Goal: Information Seeking & Learning: Learn about a topic

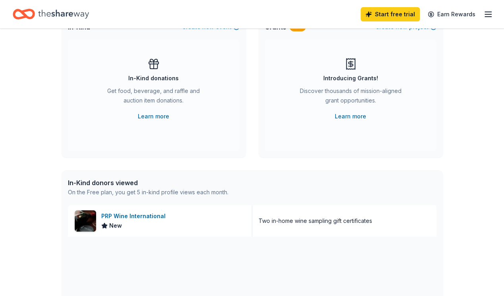
scroll to position [83, 0]
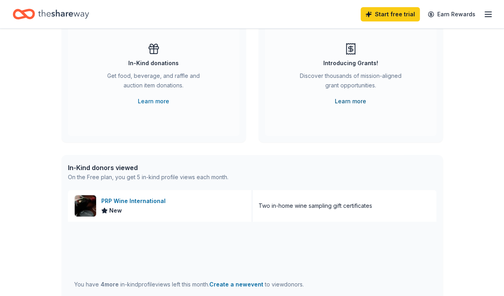
click at [346, 101] on link "Learn more" at bounding box center [350, 102] width 31 height 10
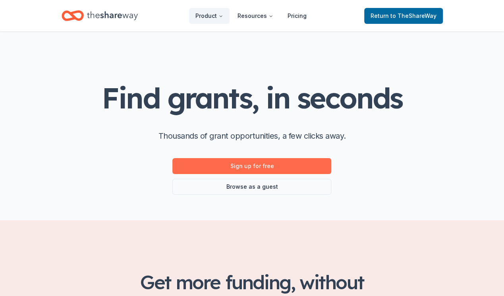
click at [284, 164] on link "Sign up for free" at bounding box center [251, 166] width 159 height 16
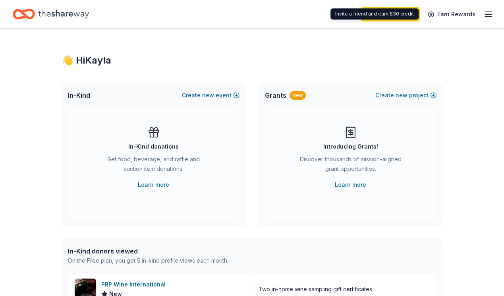
click at [484, 14] on icon "button" at bounding box center [489, 15] width 10 height 10
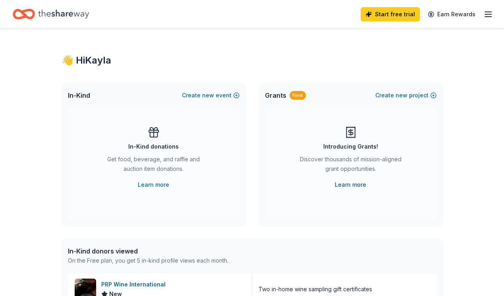
click at [356, 186] on link "Learn more" at bounding box center [350, 185] width 31 height 10
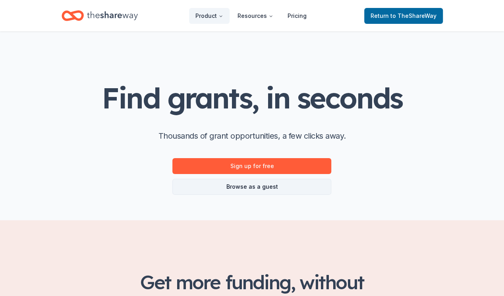
click at [269, 187] on link "Browse as a guest" at bounding box center [251, 187] width 159 height 16
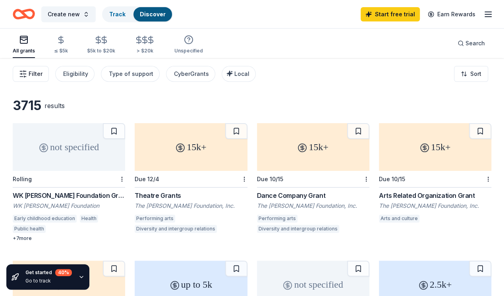
click at [43, 72] on span "Filter" at bounding box center [36, 74] width 14 height 10
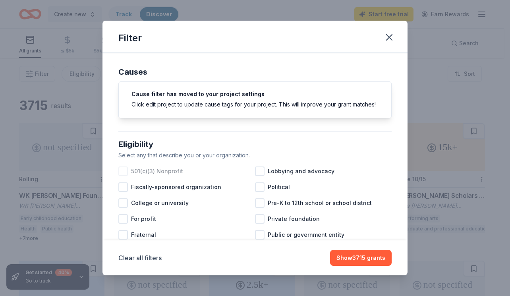
click at [122, 176] on div at bounding box center [123, 172] width 10 height 10
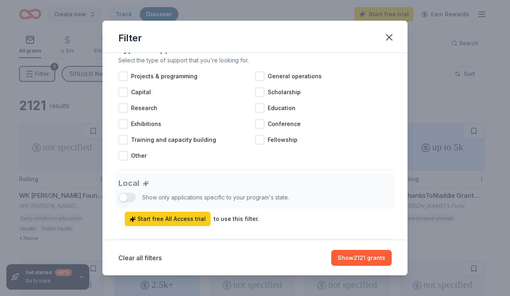
scroll to position [335, 0]
click at [257, 81] on div at bounding box center [260, 76] width 10 height 10
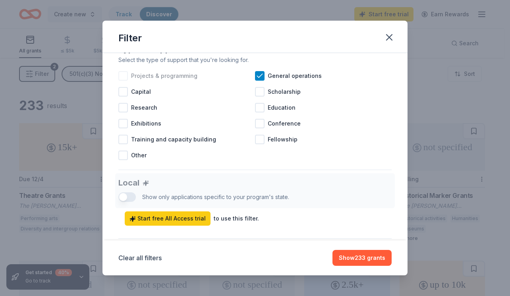
click at [124, 81] on div at bounding box center [123, 76] width 10 height 10
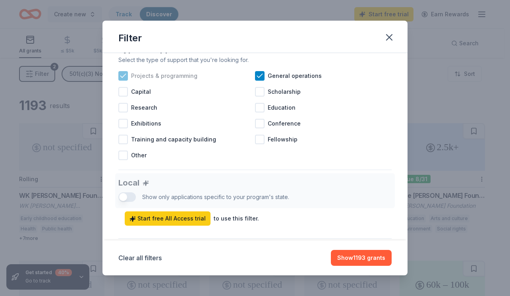
click at [124, 77] on icon at bounding box center [122, 76] width 5 height 4
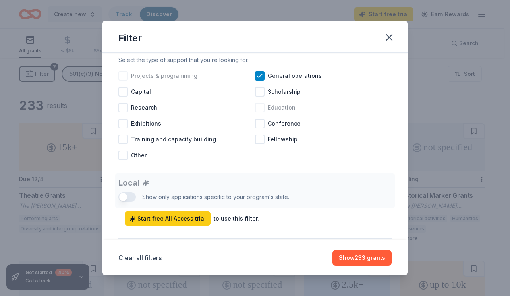
click at [258, 112] on div at bounding box center [260, 108] width 10 height 10
click at [258, 112] on icon at bounding box center [260, 108] width 8 height 8
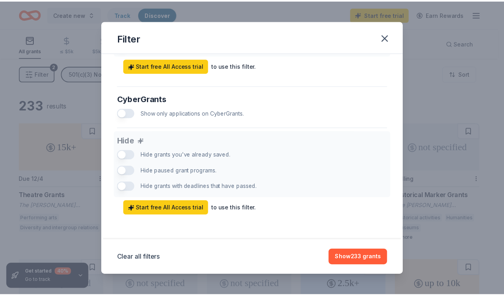
scroll to position [494, 0]
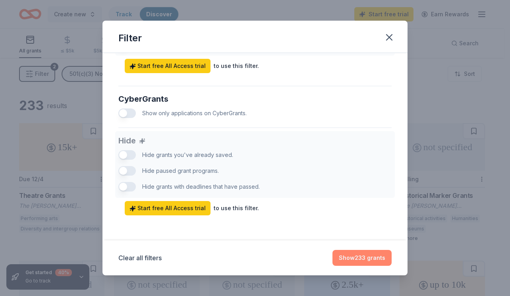
click at [347, 260] on button "Show 233 grants" at bounding box center [362, 258] width 59 height 16
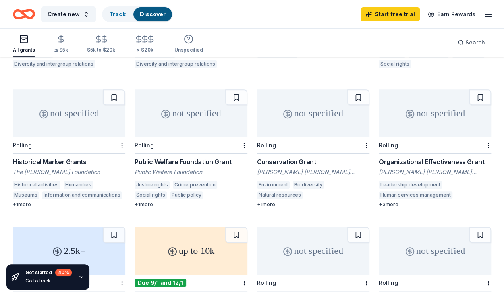
scroll to position [166, 0]
click at [379, 207] on div "+ 3 more" at bounding box center [435, 204] width 112 height 6
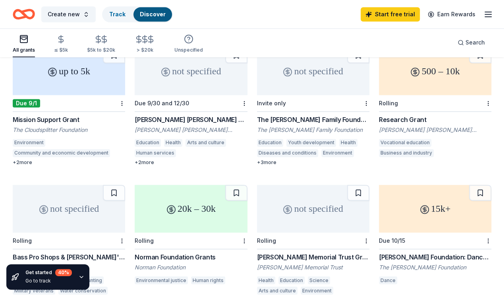
scroll to position [482, 0]
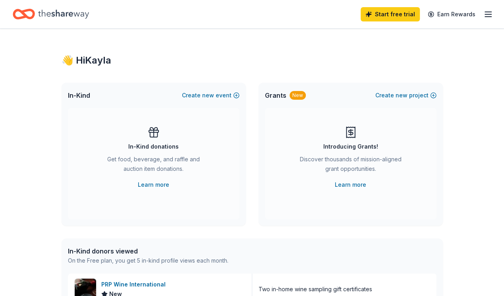
drag, startPoint x: 158, startPoint y: 143, endPoint x: 99, endPoint y: 142, distance: 58.8
click at [99, 142] on div "In-Kind donations Get food, beverage, and raffle and auction item donations. Le…" at bounding box center [154, 158] width 140 height 64
click at [485, 11] on icon "button" at bounding box center [489, 15] width 10 height 10
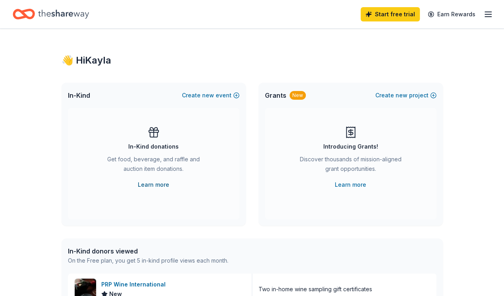
click at [152, 187] on link "Learn more" at bounding box center [153, 185] width 31 height 10
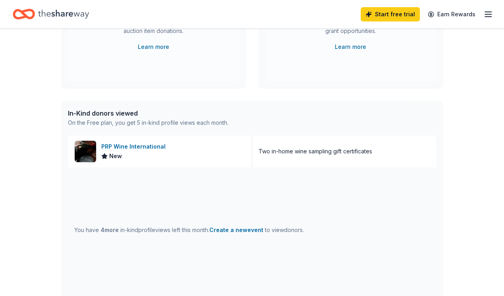
scroll to position [139, 0]
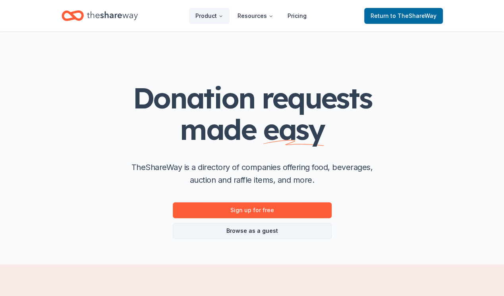
click at [230, 230] on link "Browse as a guest" at bounding box center [252, 231] width 159 height 16
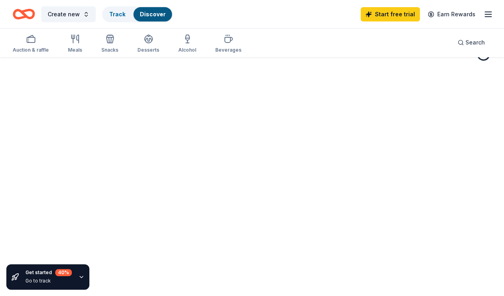
scroll to position [48, 0]
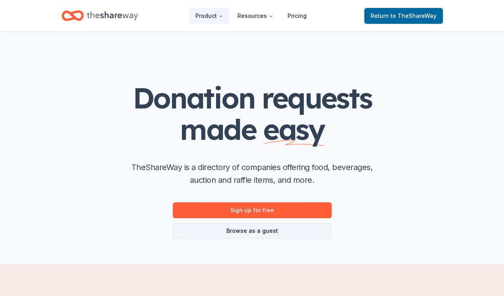
click at [209, 238] on link "Browse as a guest" at bounding box center [252, 231] width 159 height 16
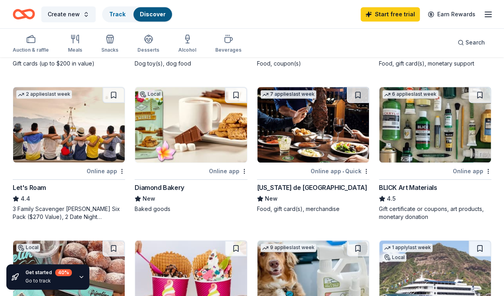
scroll to position [331, 0]
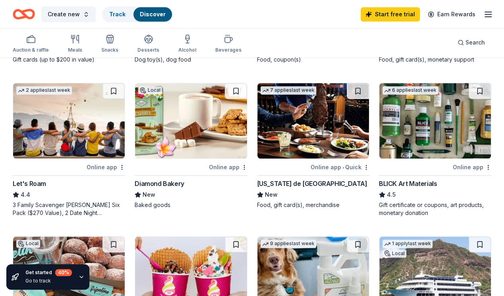
click at [258, 119] on img at bounding box center [314, 121] width 112 height 76
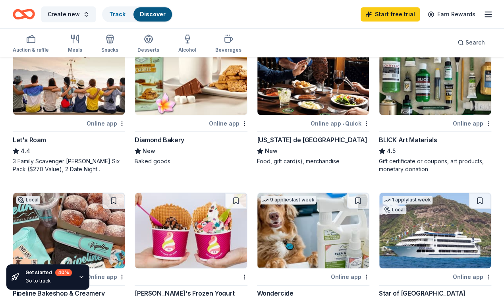
scroll to position [340, 0]
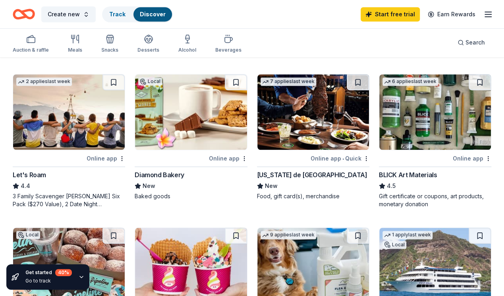
click at [247, 228] on img at bounding box center [191, 266] width 112 height 76
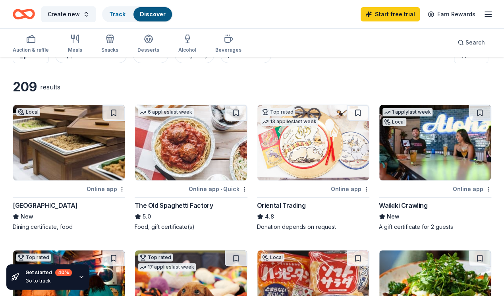
scroll to position [0, 0]
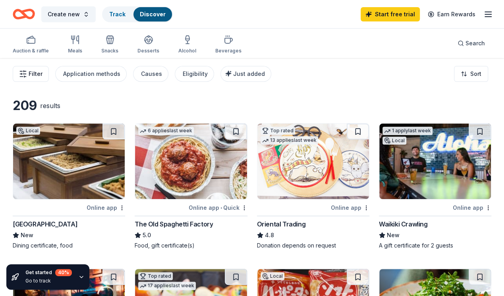
click at [35, 74] on span "Filter" at bounding box center [36, 74] width 14 height 10
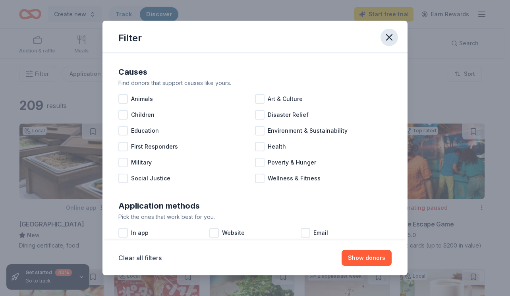
click at [391, 40] on icon "button" at bounding box center [389, 37] width 11 height 11
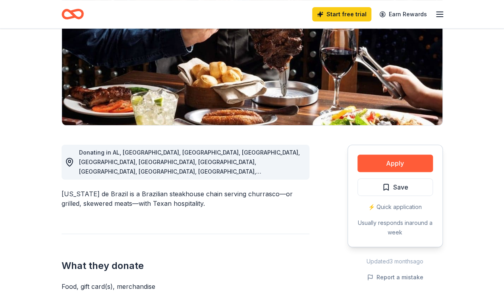
scroll to position [114, 0]
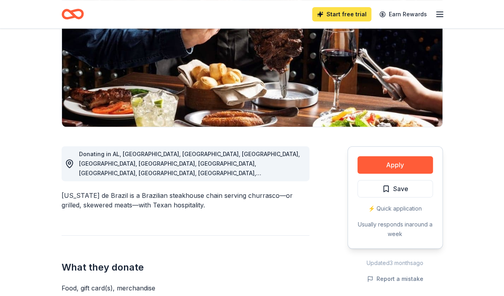
click at [338, 12] on link "Start free trial" at bounding box center [341, 14] width 59 height 14
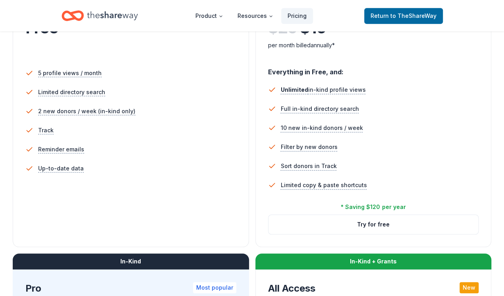
scroll to position [209, 0]
